Goal: Information Seeking & Learning: Get advice/opinions

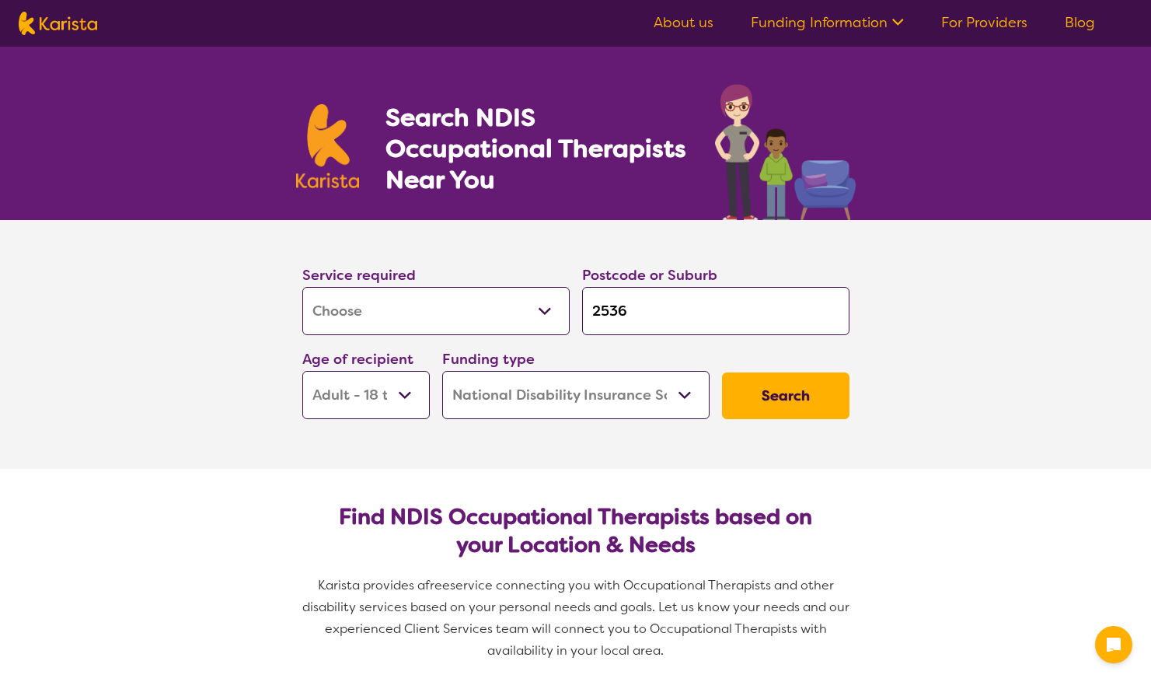
select select "[MEDICAL_DATA]"
select select "AD"
select select "NDIS"
select select "[MEDICAL_DATA]"
select select "AD"
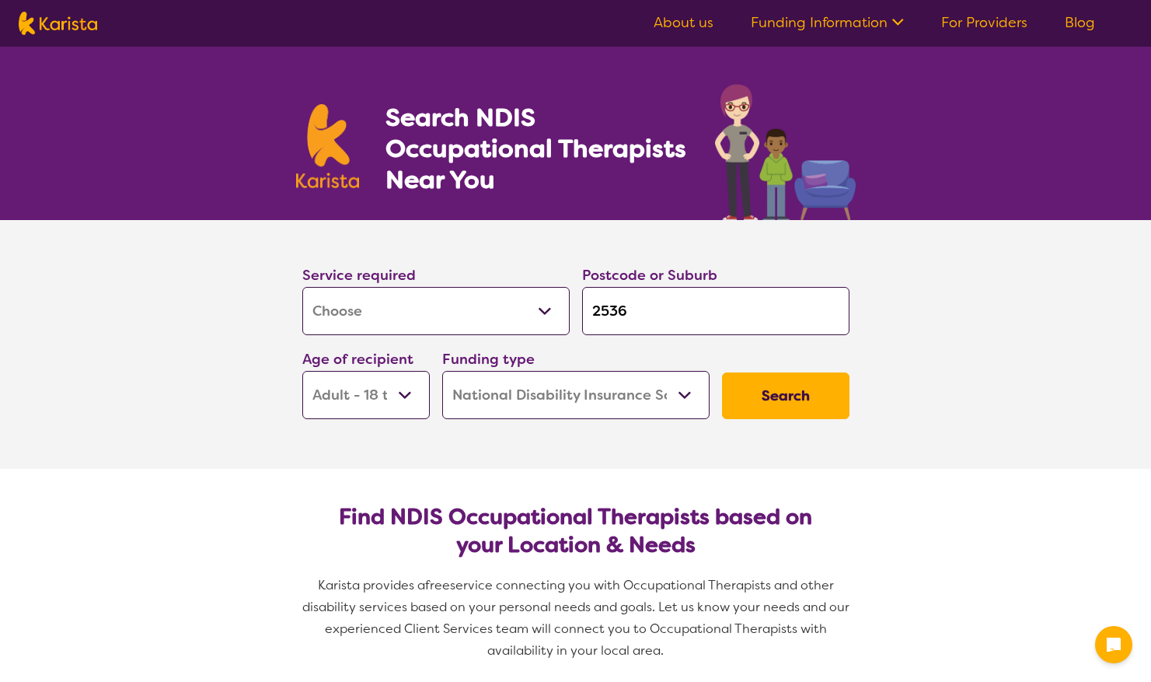
select select "NDIS"
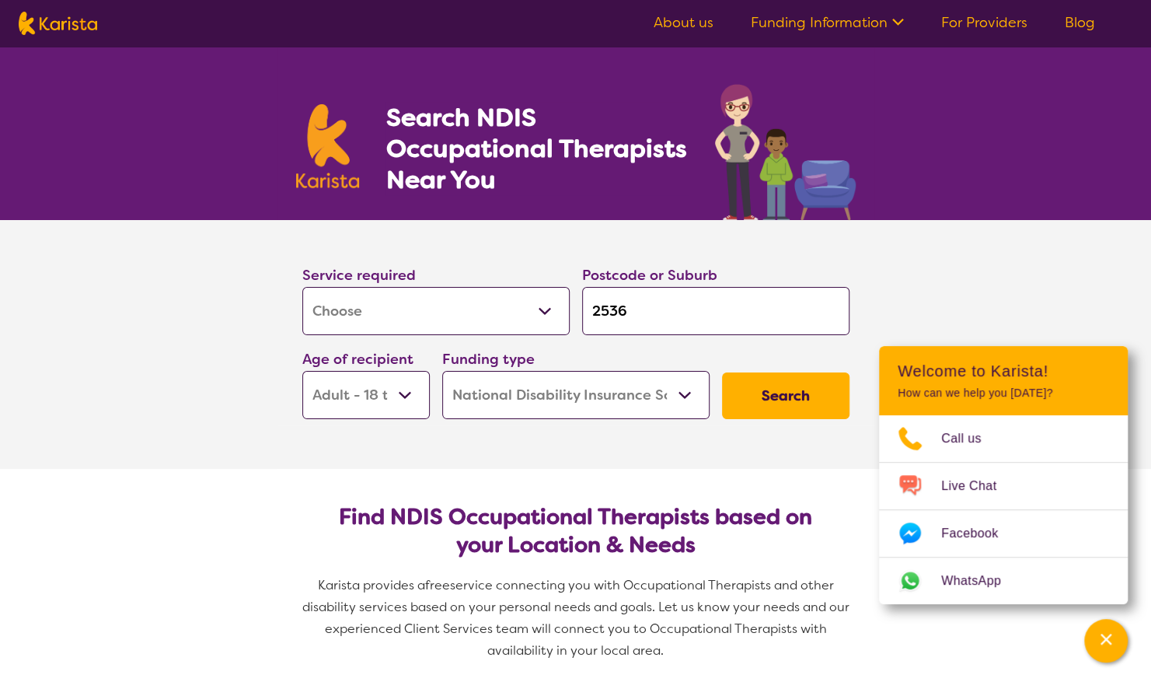
drag, startPoint x: 632, startPoint y: 309, endPoint x: 567, endPoint y: 307, distance: 64.6
click at [567, 307] on div "Service required Allied Health Assistant Assessment ([MEDICAL_DATA] or [MEDICAL…" at bounding box center [576, 341] width 560 height 168
type input "3"
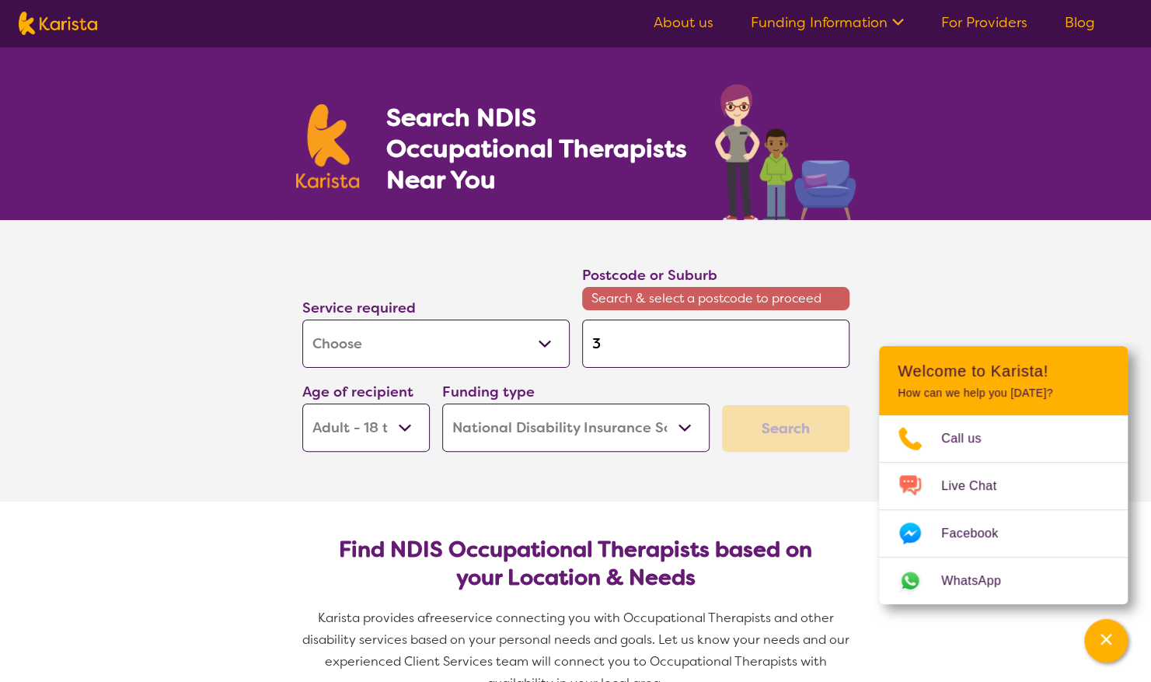
type input "30"
type input "303"
type input "3034"
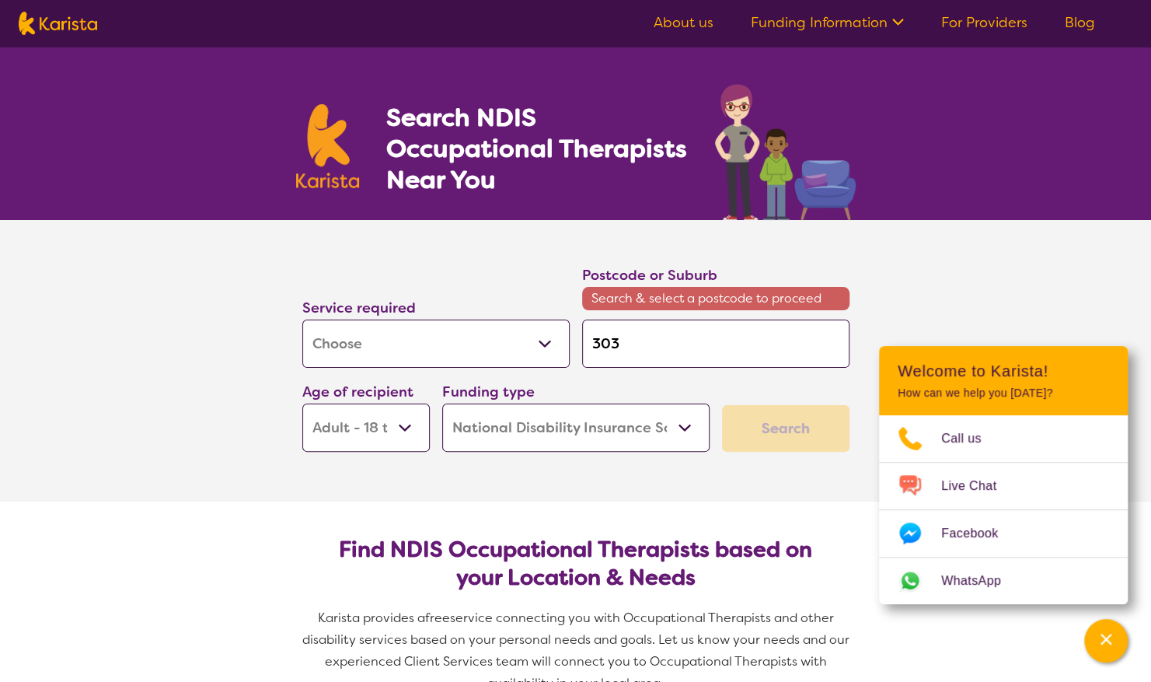
type input "3034"
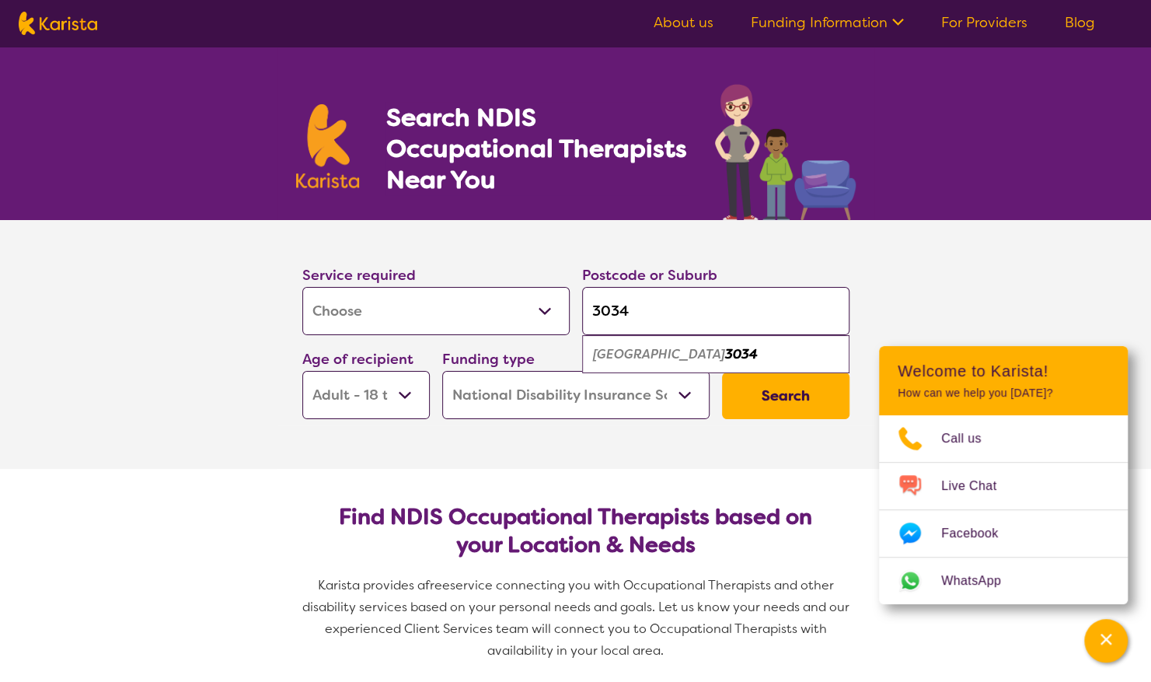
type input "3034"
click at [788, 393] on button "Search" at bounding box center [785, 395] width 127 height 47
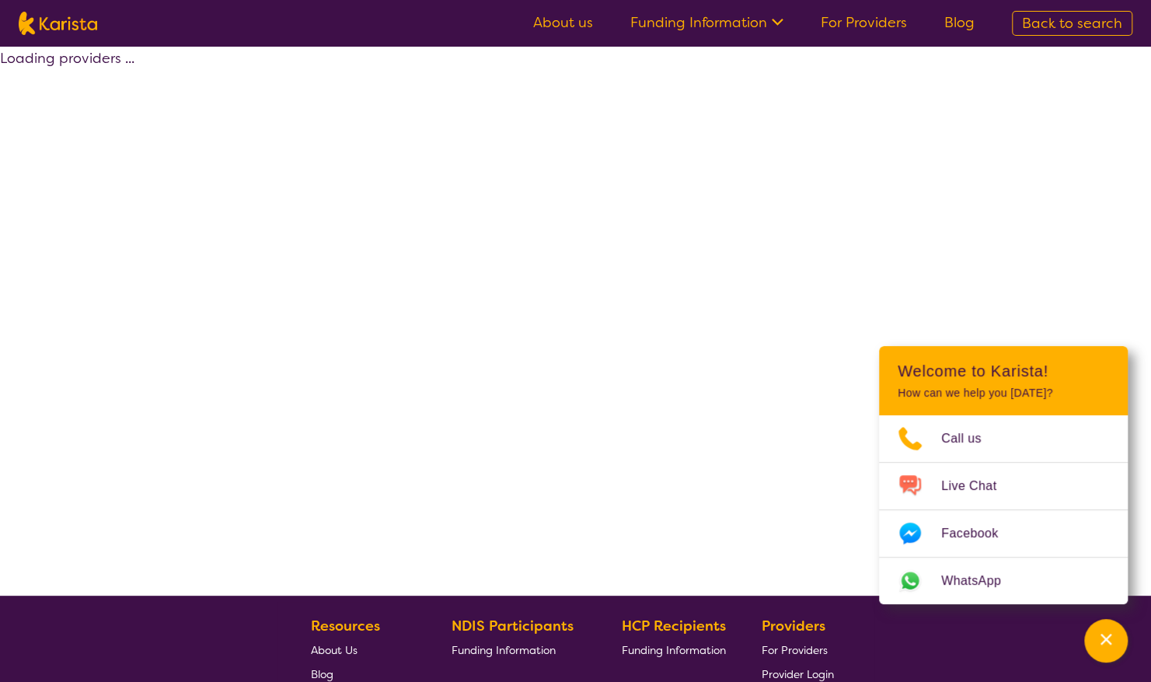
select select "by_score"
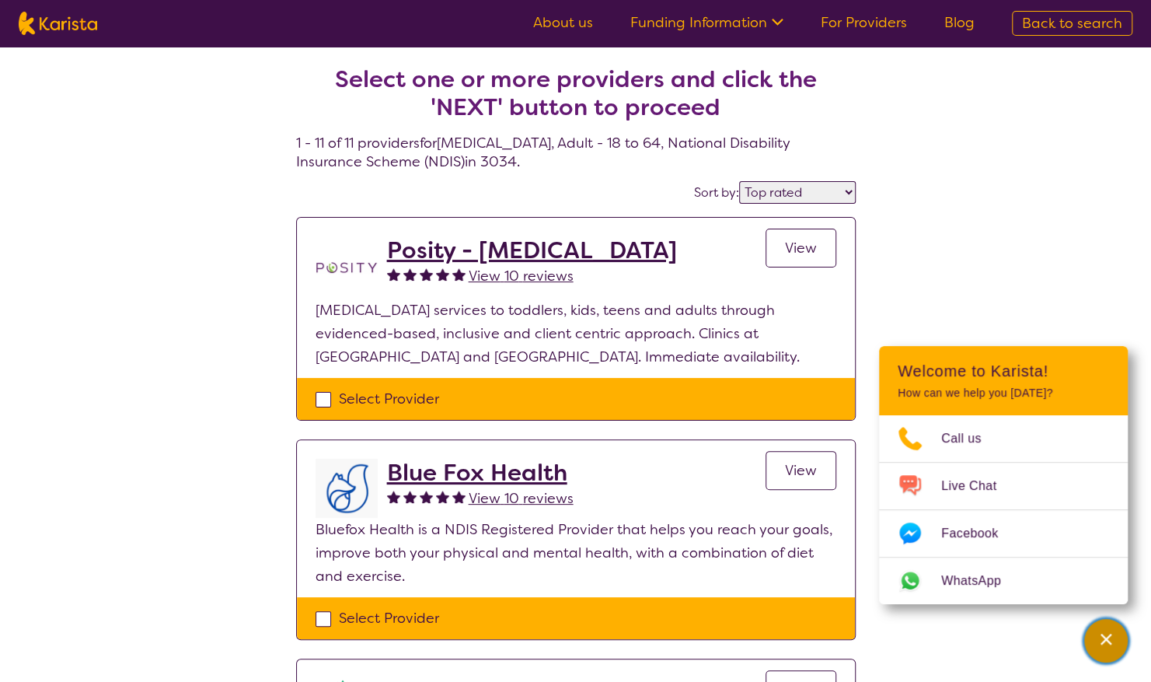
click at [1110, 642] on icon "Channel Menu" at bounding box center [1106, 639] width 16 height 16
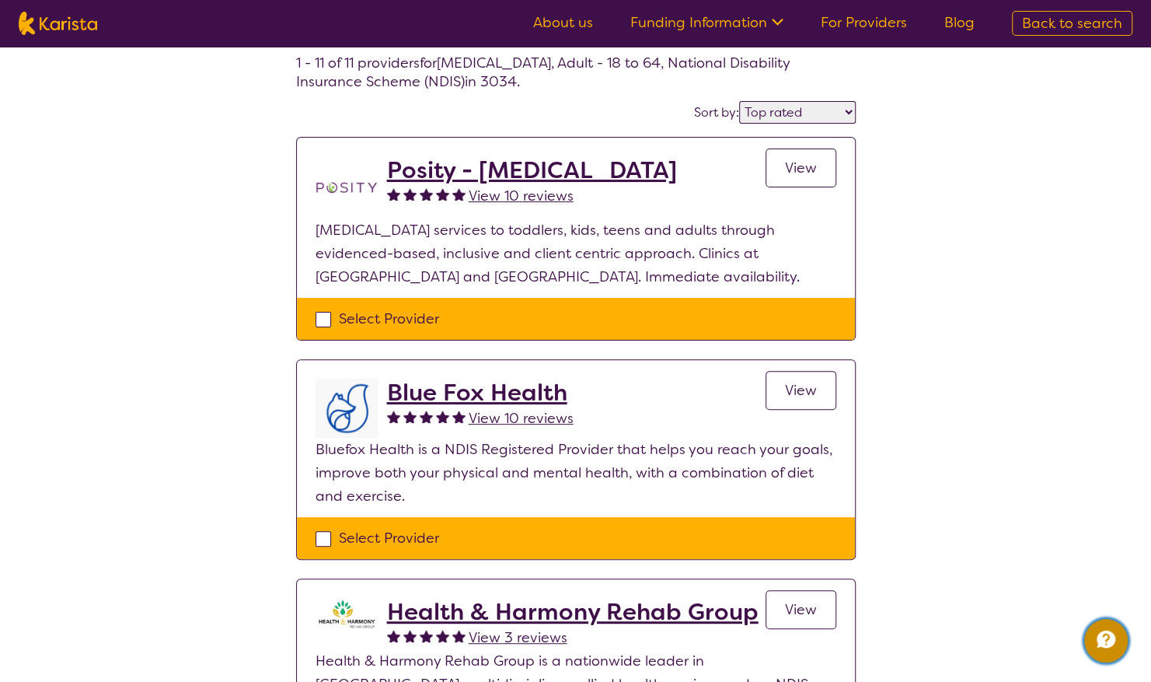
scroll to position [78, 0]
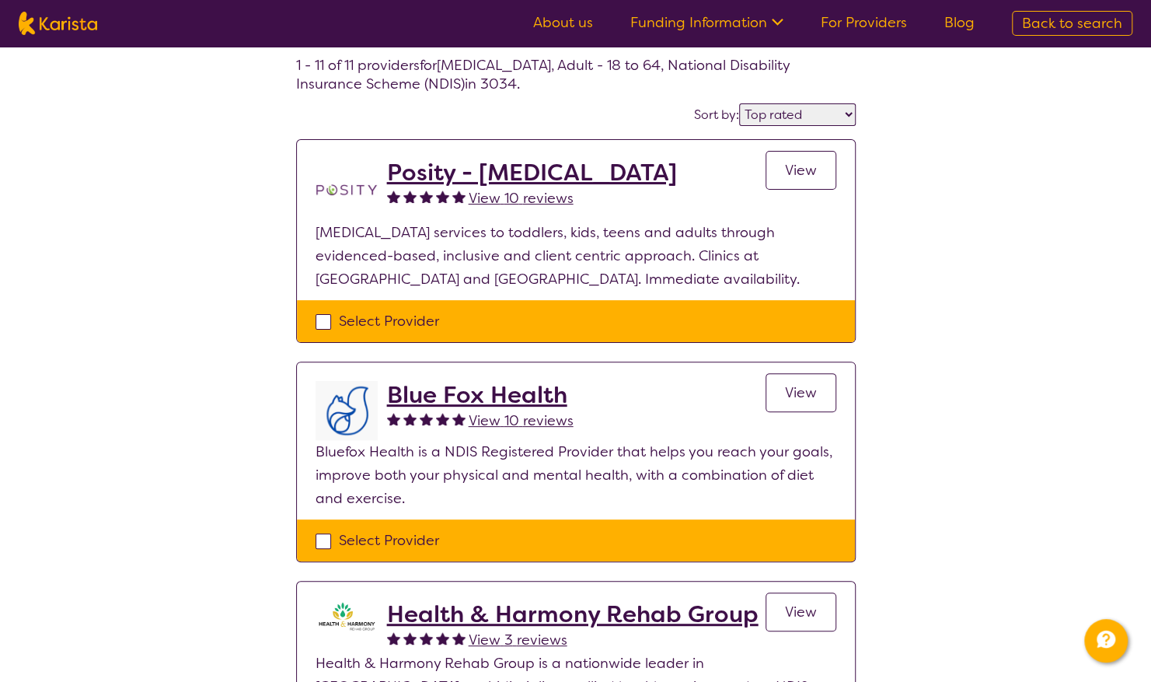
click at [812, 381] on link "View" at bounding box center [801, 392] width 71 height 39
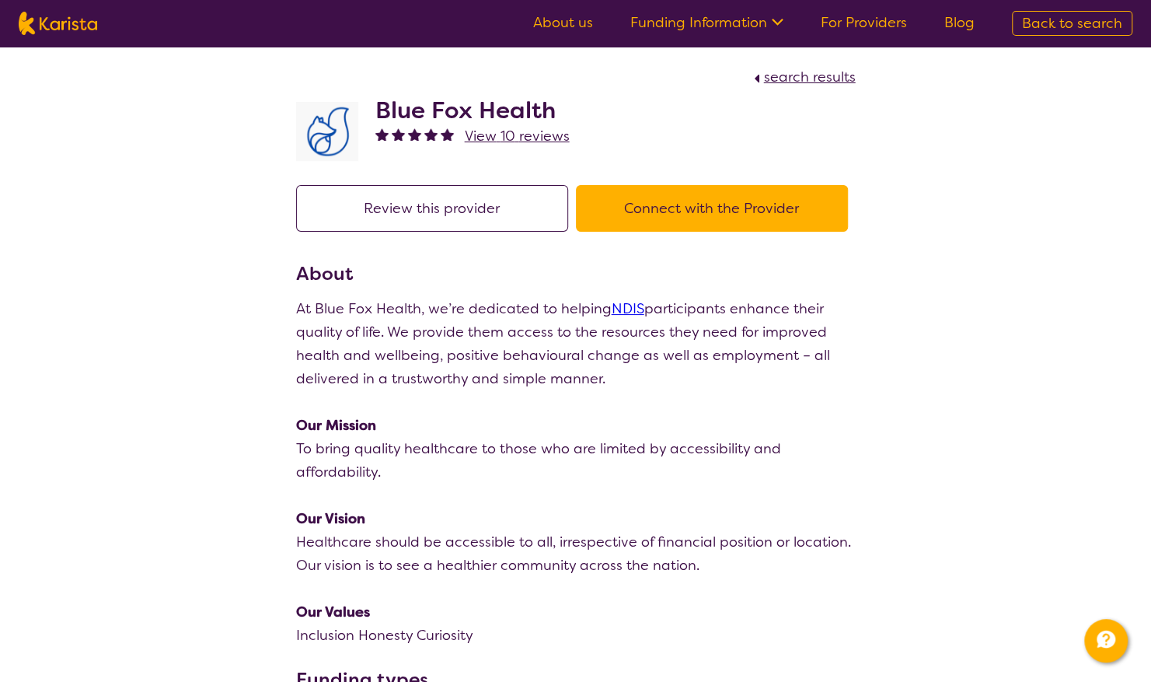
scroll to position [78, 0]
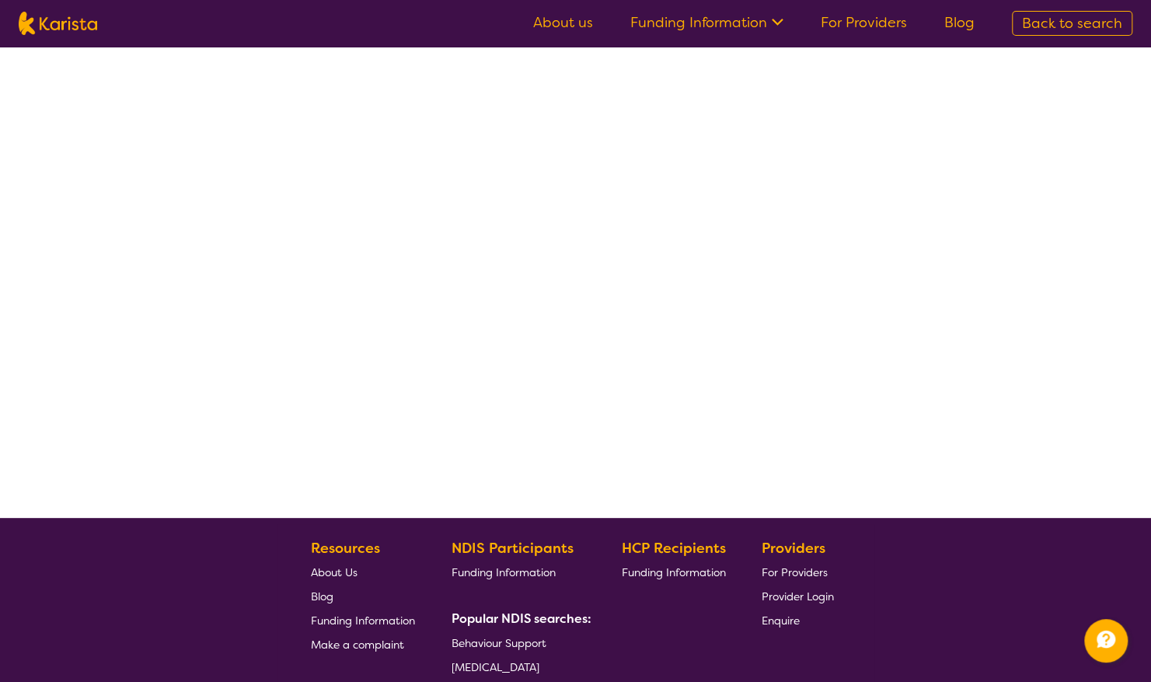
select select "by_score"
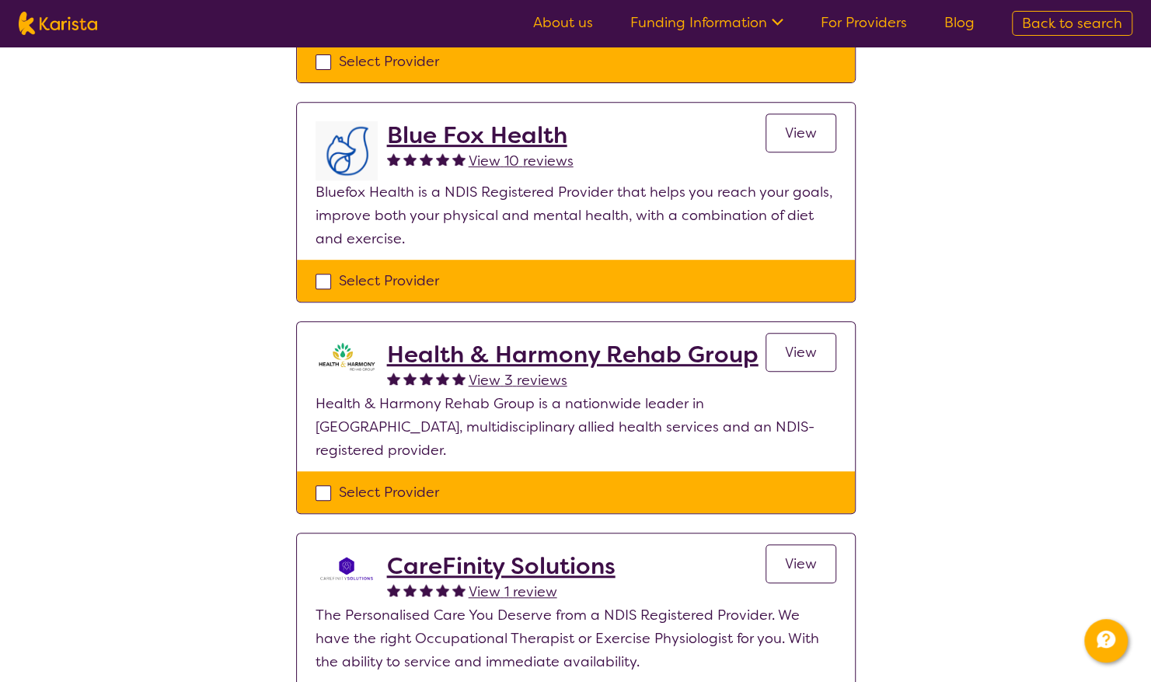
scroll to position [337, 0]
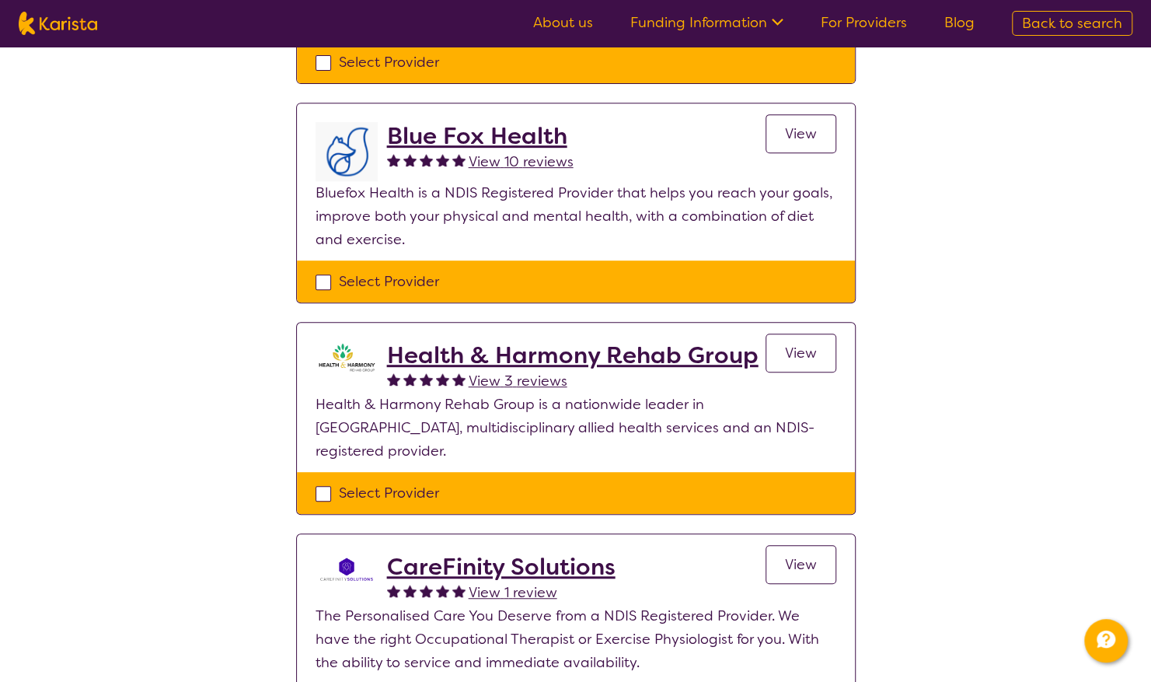
click at [801, 344] on span "View" at bounding box center [801, 353] width 32 height 19
